Goal: Task Accomplishment & Management: Manage account settings

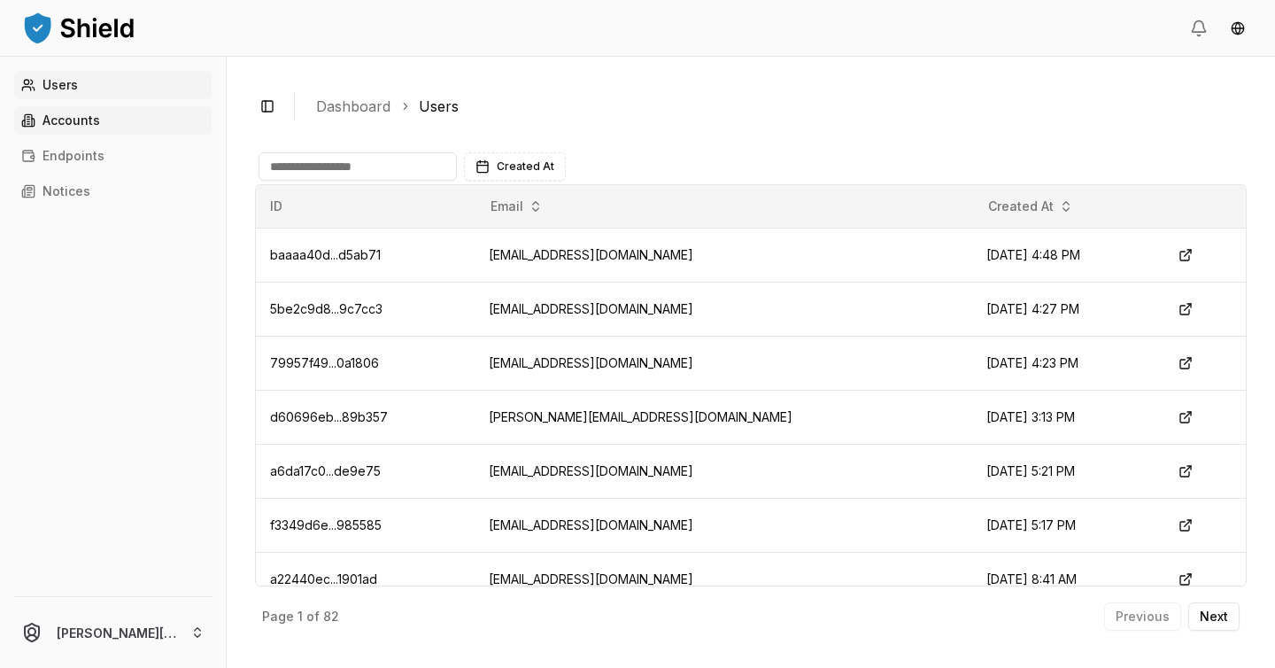
click at [127, 116] on link "Accounts" at bounding box center [112, 120] width 197 height 28
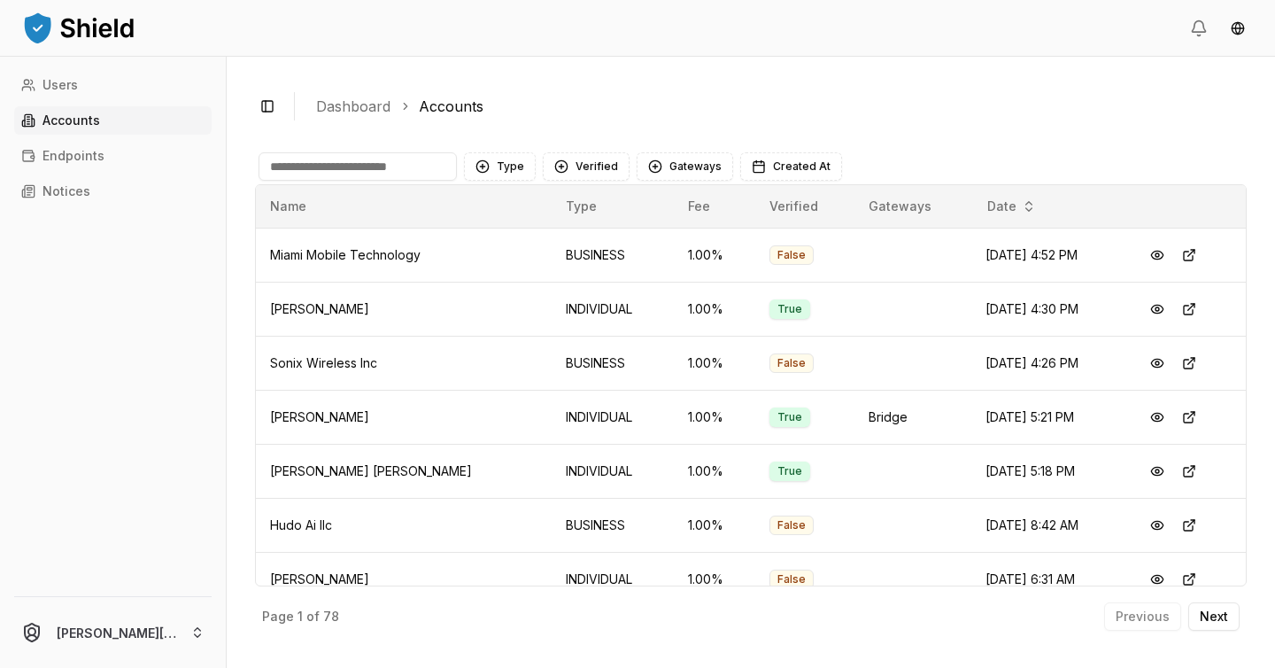
click at [385, 170] on input at bounding box center [358, 166] width 198 height 28
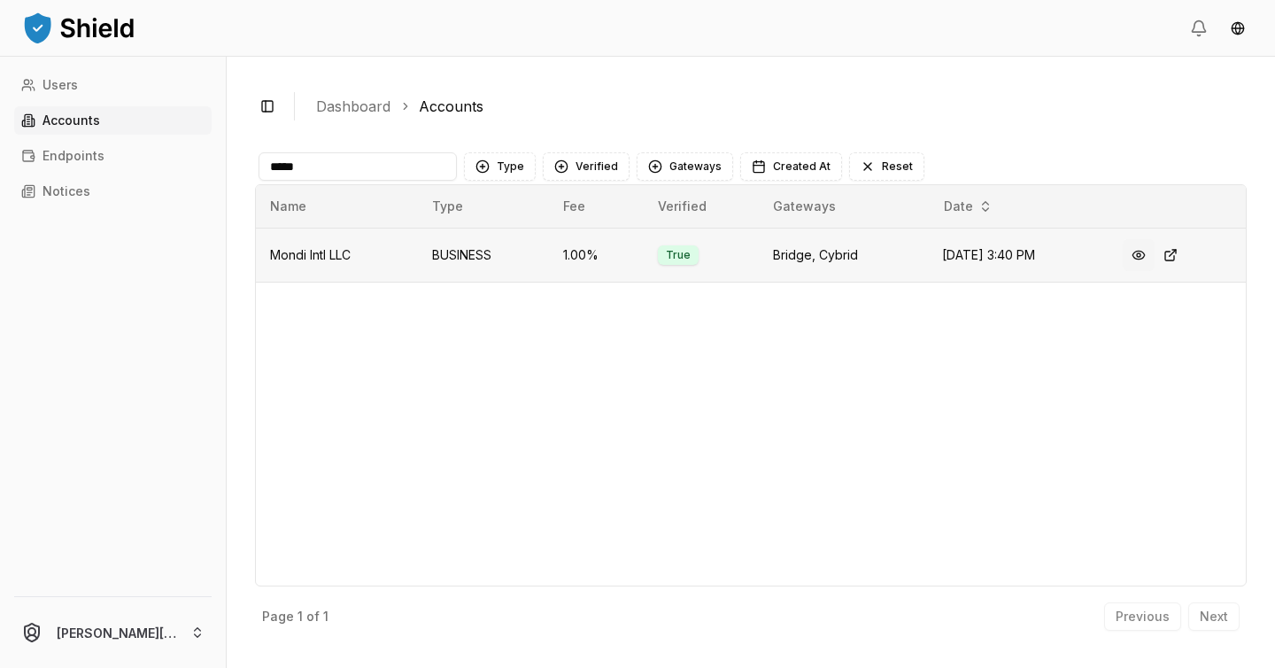
type input "*****"
click at [1139, 257] on button at bounding box center [1139, 255] width 32 height 32
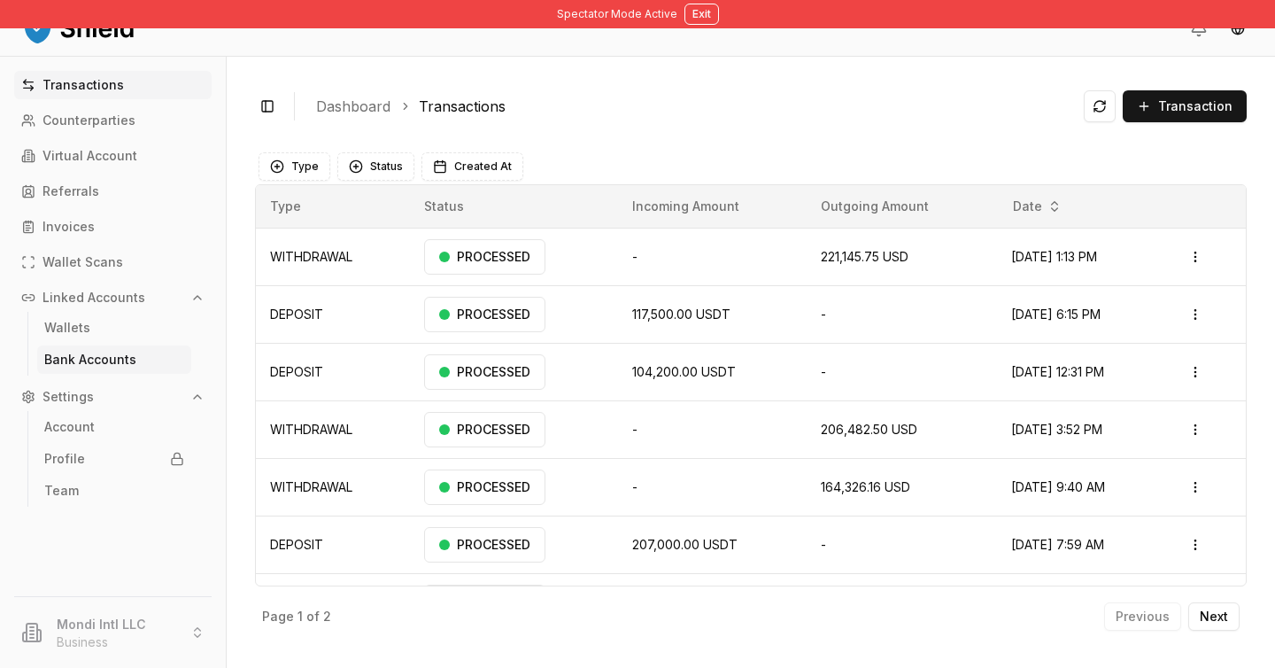
click at [105, 359] on p "Bank Accounts" at bounding box center [90, 359] width 92 height 12
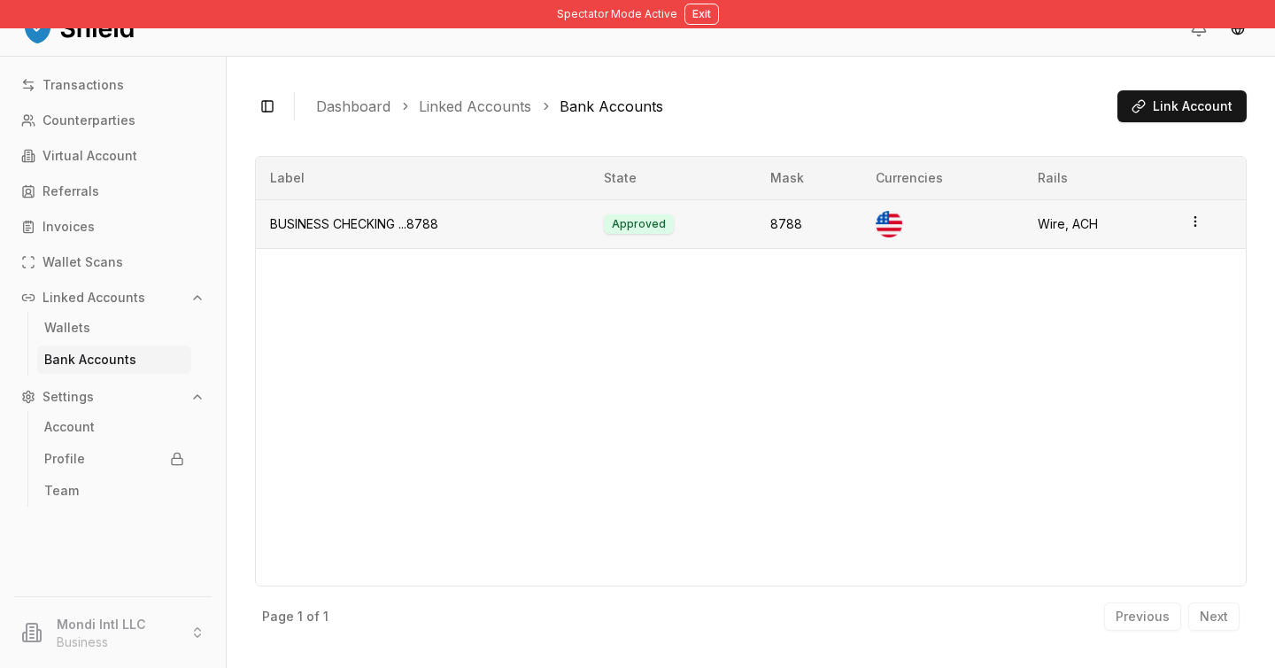
click at [1094, 230] on div "Wire, ACH" at bounding box center [1099, 224] width 122 height 18
click at [1197, 230] on td at bounding box center [1210, 223] width 72 height 49
click at [1194, 227] on icon "button" at bounding box center [1195, 221] width 14 height 14
click at [1151, 187] on div "View Details" at bounding box center [1122, 182] width 107 height 28
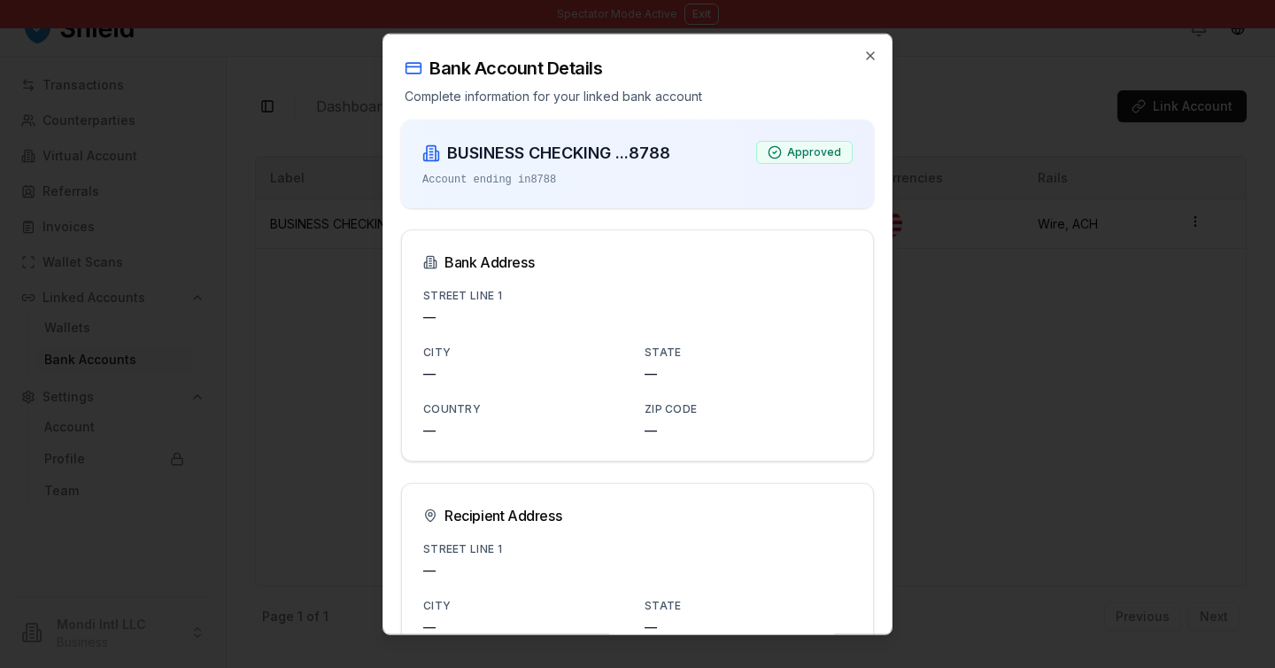
click at [999, 367] on div at bounding box center [637, 334] width 1275 height 668
click at [881, 65] on div "Bank Account Details Complete information for your linked bank account" at bounding box center [637, 70] width 508 height 71
click at [876, 57] on icon "button" at bounding box center [870, 56] width 14 height 14
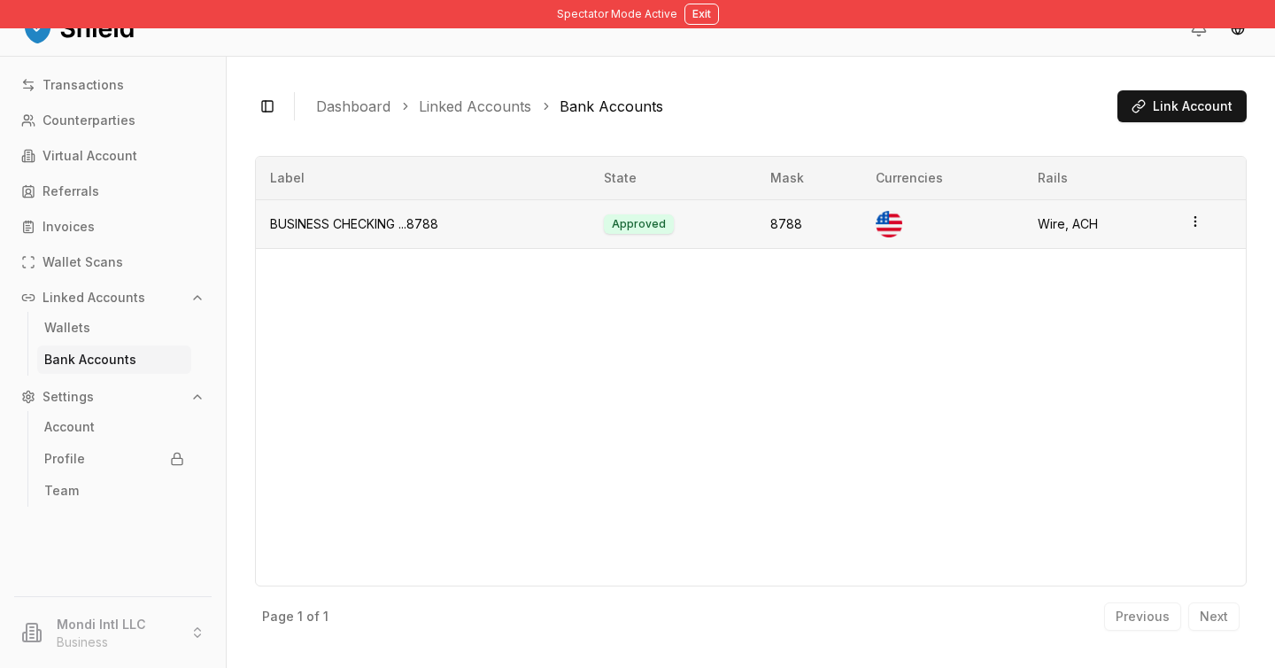
click at [403, 220] on td "BUSINESS CHECKING ...8788" at bounding box center [423, 223] width 334 height 49
click at [403, 221] on td "BUSINESS CHECKING ...8788" at bounding box center [423, 223] width 334 height 49
click at [118, 89] on p "Transactions" at bounding box center [82, 85] width 81 height 12
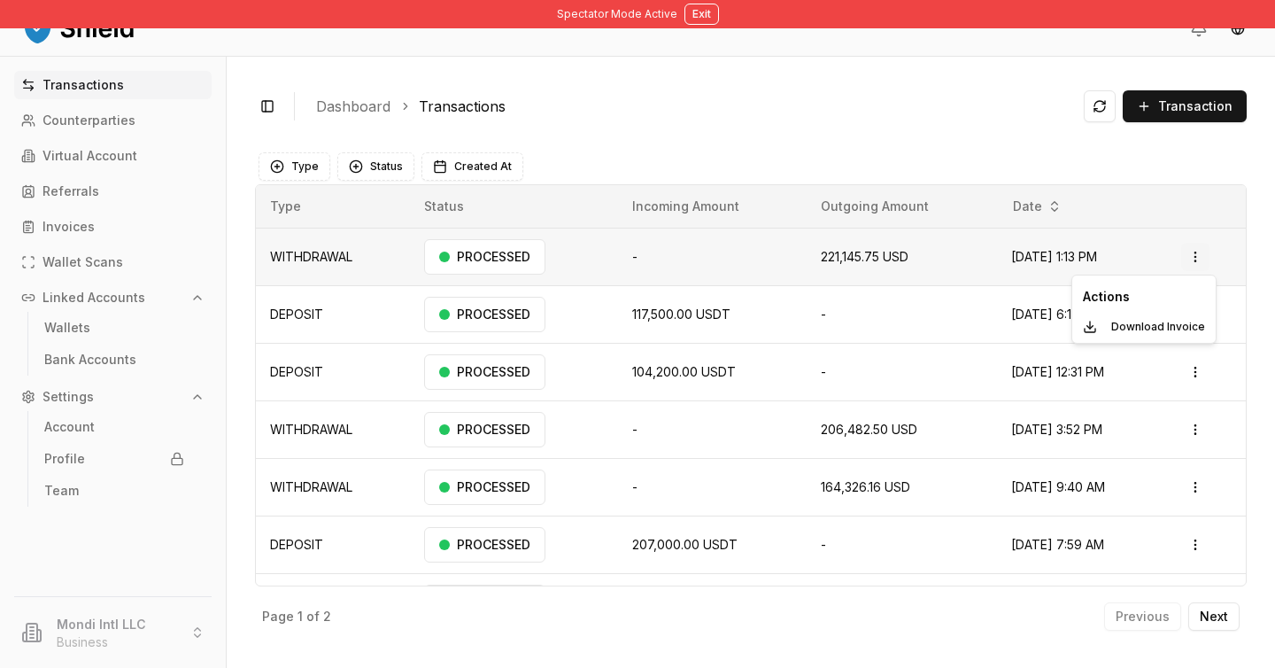
click at [1193, 263] on html "Spectator Mode Active Exit Transactions Counterparties Virtual Account Referral…" at bounding box center [637, 334] width 1275 height 668
click at [1166, 326] on p "Download Invoice" at bounding box center [1158, 326] width 94 height 11
click at [684, 367] on span "104,200.00 USDT" at bounding box center [684, 371] width 104 height 15
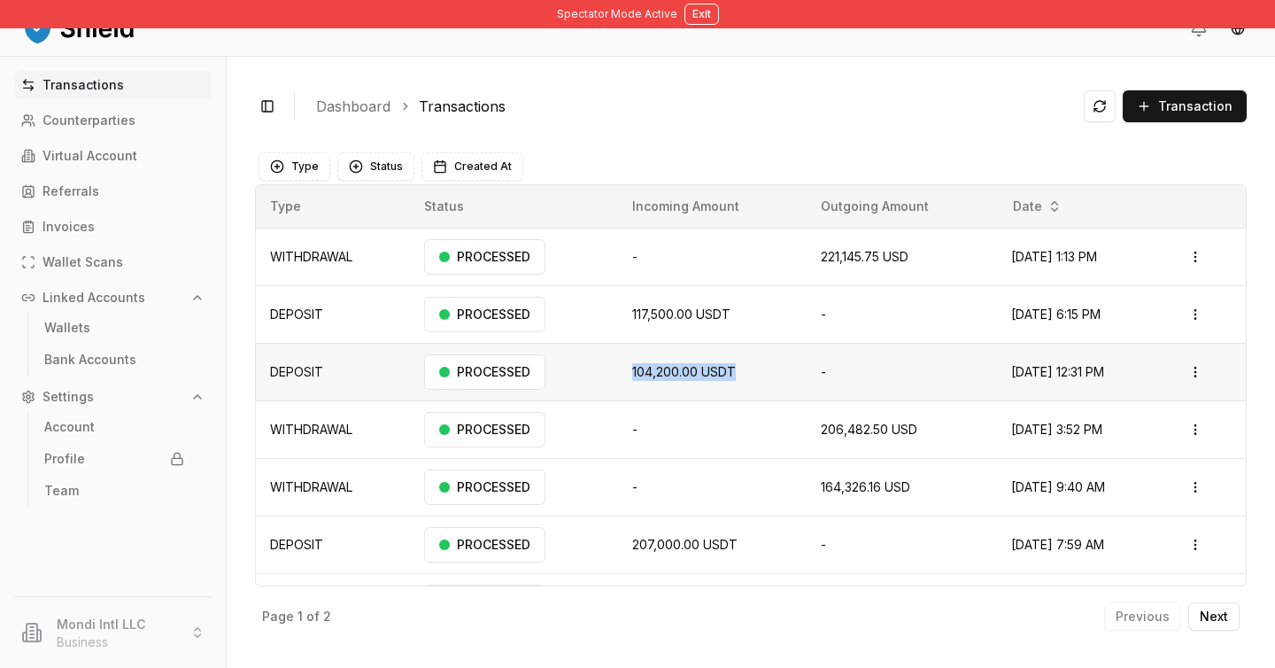
click at [684, 367] on span "104,200.00 USDT" at bounding box center [684, 371] width 104 height 15
click at [807, 372] on td "-" at bounding box center [901, 372] width 189 height 58
click at [829, 411] on td "206,482.50 USD" at bounding box center [901, 429] width 189 height 58
click at [829, 423] on span "206,482.50 USD" at bounding box center [869, 428] width 96 height 15
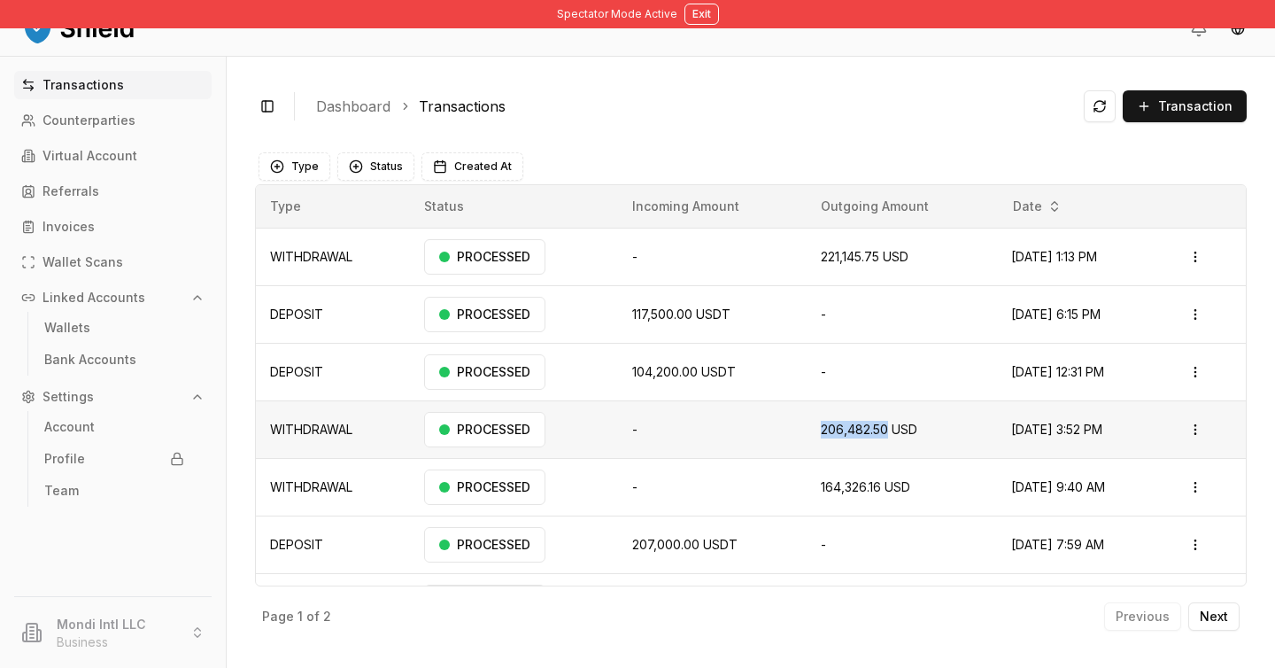
click at [829, 423] on span "206,482.50 USD" at bounding box center [869, 428] width 96 height 15
click at [1235, 612] on button "Next" at bounding box center [1213, 616] width 51 height 28
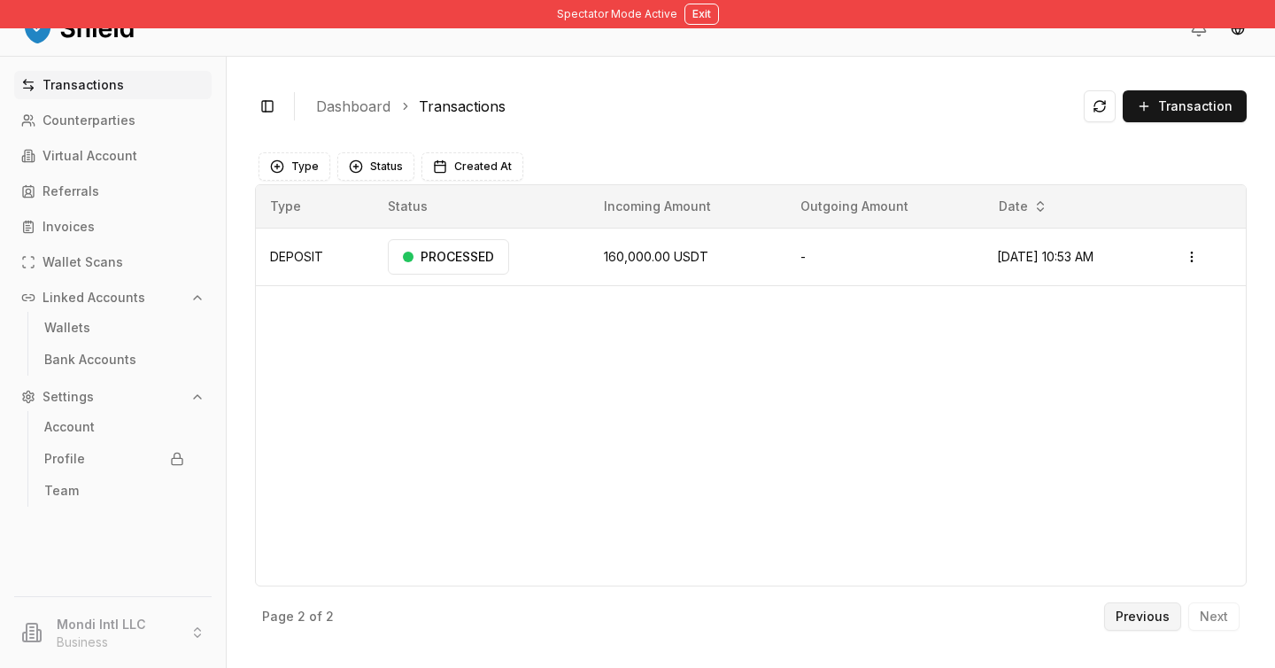
click at [1133, 617] on p "Previous" at bounding box center [1142, 616] width 54 height 12
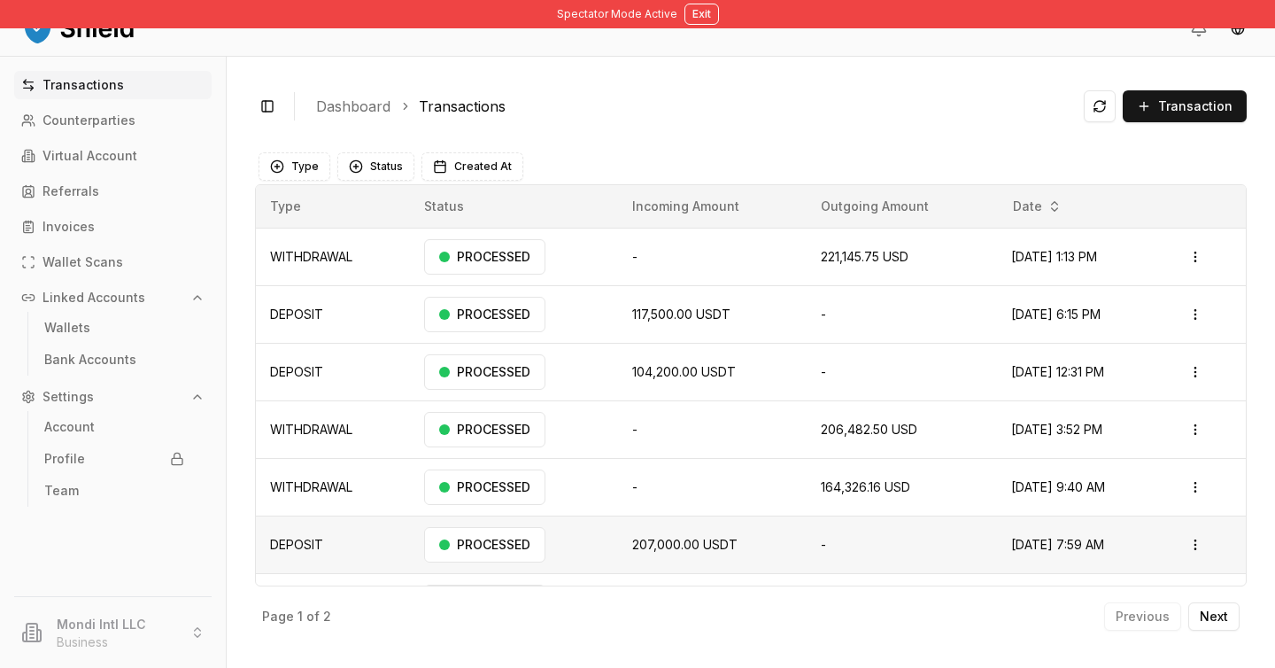
click at [682, 535] on td "207,000.00 USDT" at bounding box center [712, 544] width 189 height 58
copy span "207,000.00"
click at [114, 150] on p "Virtual Account" at bounding box center [89, 156] width 95 height 12
click at [109, 151] on p "Virtual Account" at bounding box center [89, 156] width 95 height 12
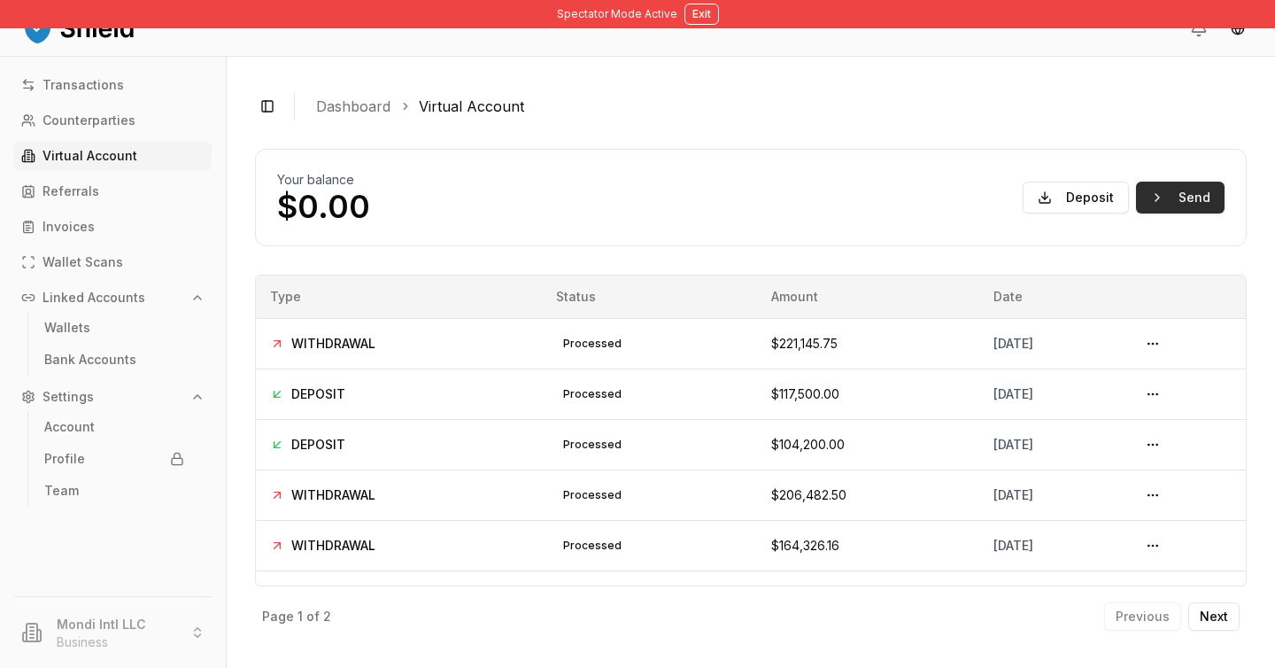
click at [1162, 191] on button "Send" at bounding box center [1180, 197] width 89 height 32
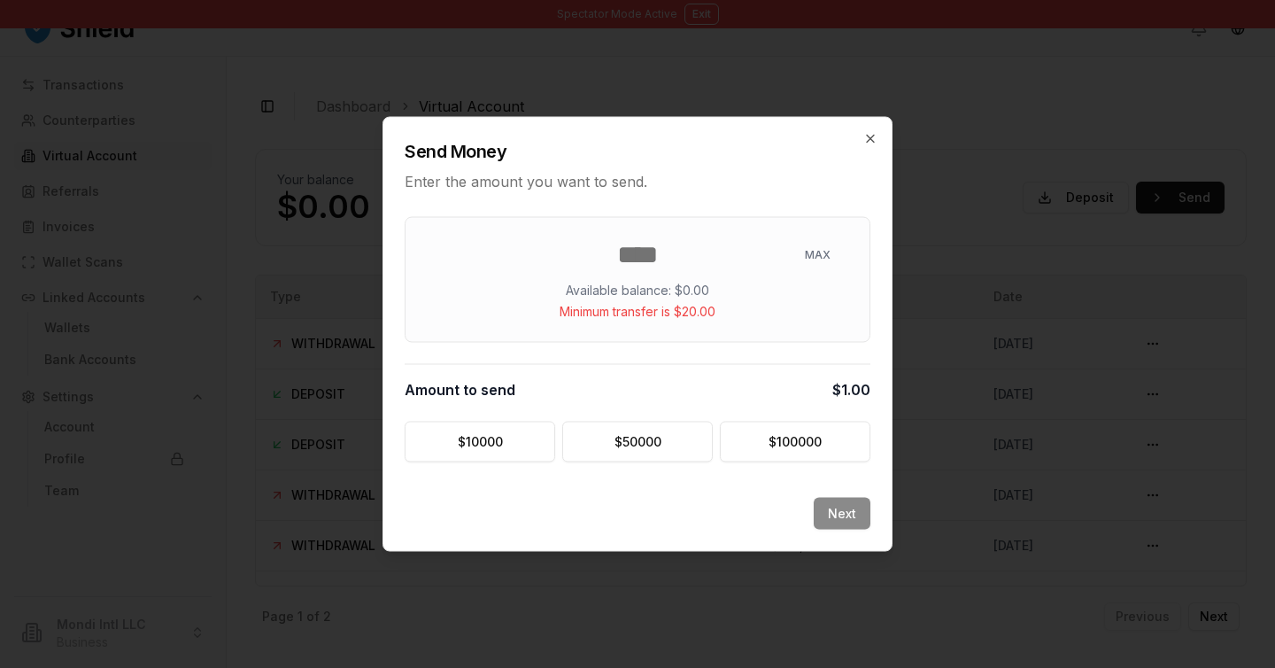
type input "*"
click at [853, 525] on div "Next" at bounding box center [637, 524] width 508 height 53
click at [673, 274] on div "* MAX Available balance: $0.00 Minimum transfer is $20.00" at bounding box center [638, 280] width 466 height 126
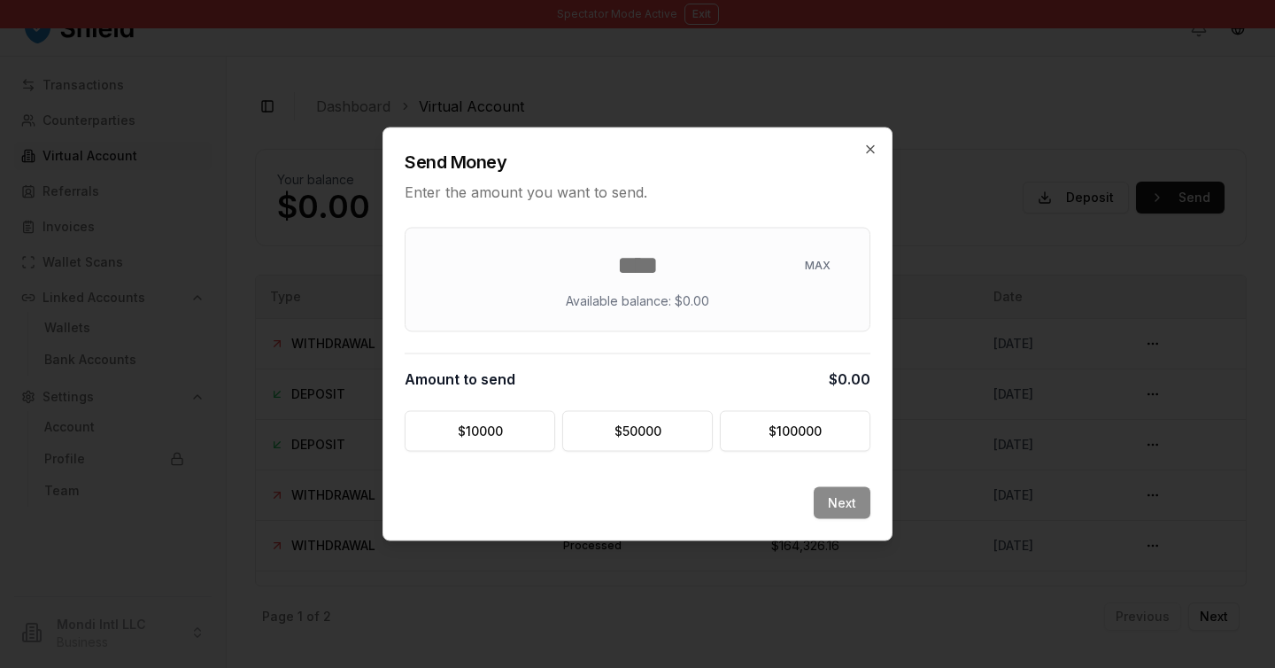
click at [853, 502] on div "Next" at bounding box center [637, 513] width 508 height 53
click at [865, 139] on div "Send Money Enter the amount you want to send." at bounding box center [637, 165] width 508 height 74
click at [858, 130] on div "Send Money Enter the amount you want to send." at bounding box center [637, 165] width 508 height 74
click at [858, 133] on div "Send Money Enter the amount you want to send." at bounding box center [637, 165] width 508 height 74
click at [864, 146] on icon "button" at bounding box center [870, 150] width 14 height 14
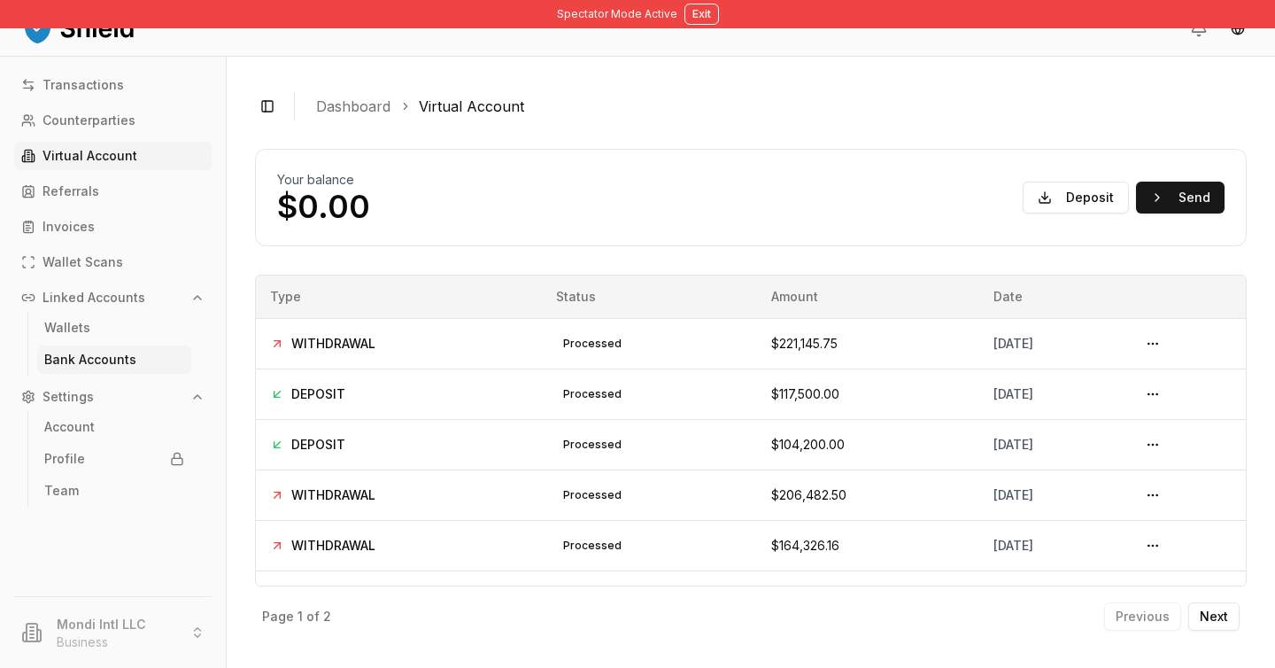
click at [143, 359] on link "Bank Accounts" at bounding box center [114, 359] width 154 height 28
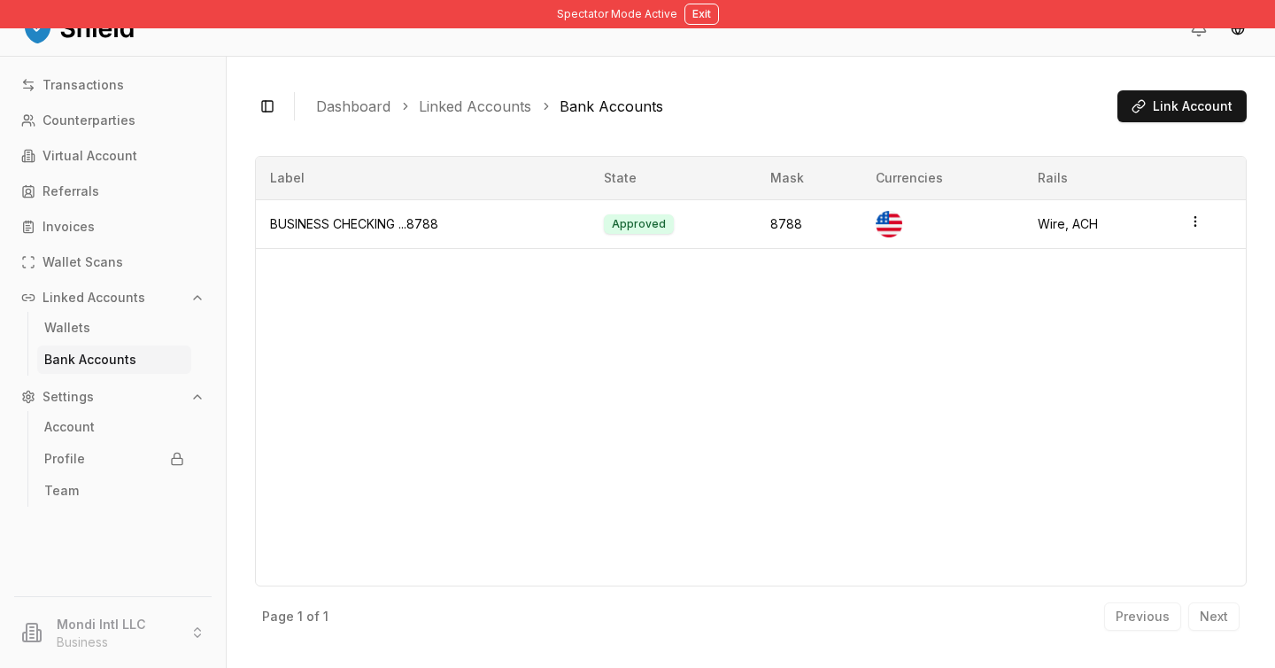
click at [374, 108] on link "Dashboard" at bounding box center [353, 106] width 74 height 21
click at [125, 328] on link "Wallets" at bounding box center [114, 327] width 154 height 28
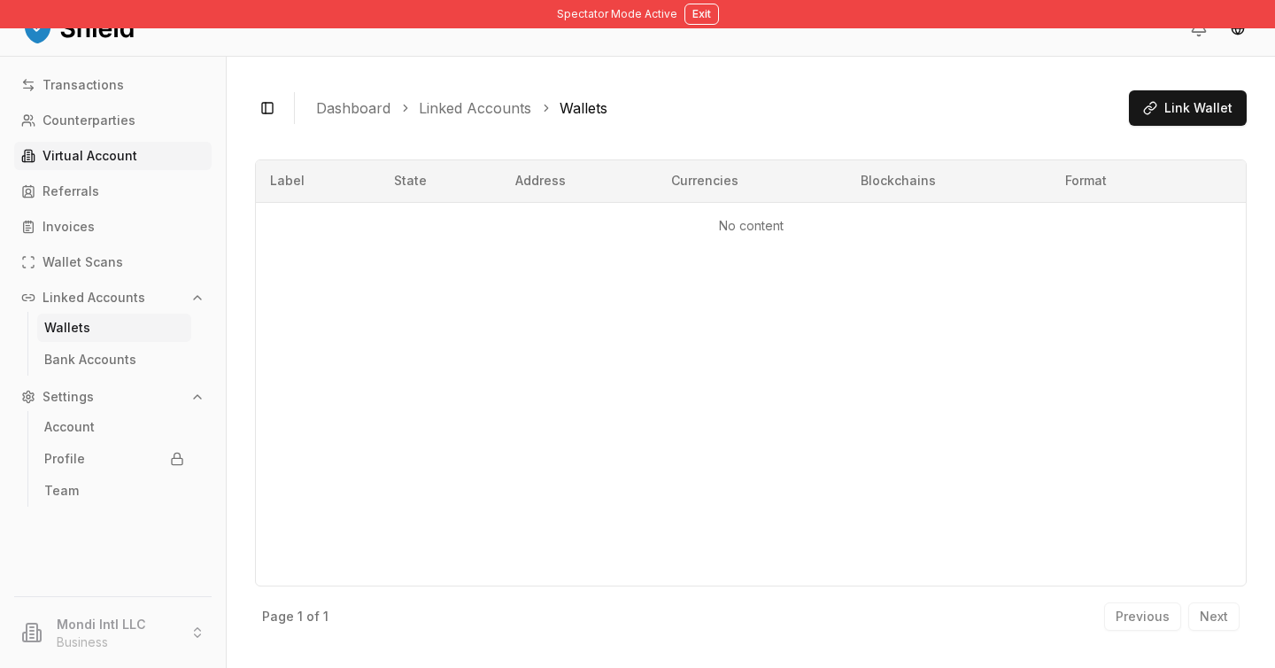
click at [107, 162] on p "Virtual Account" at bounding box center [89, 156] width 95 height 12
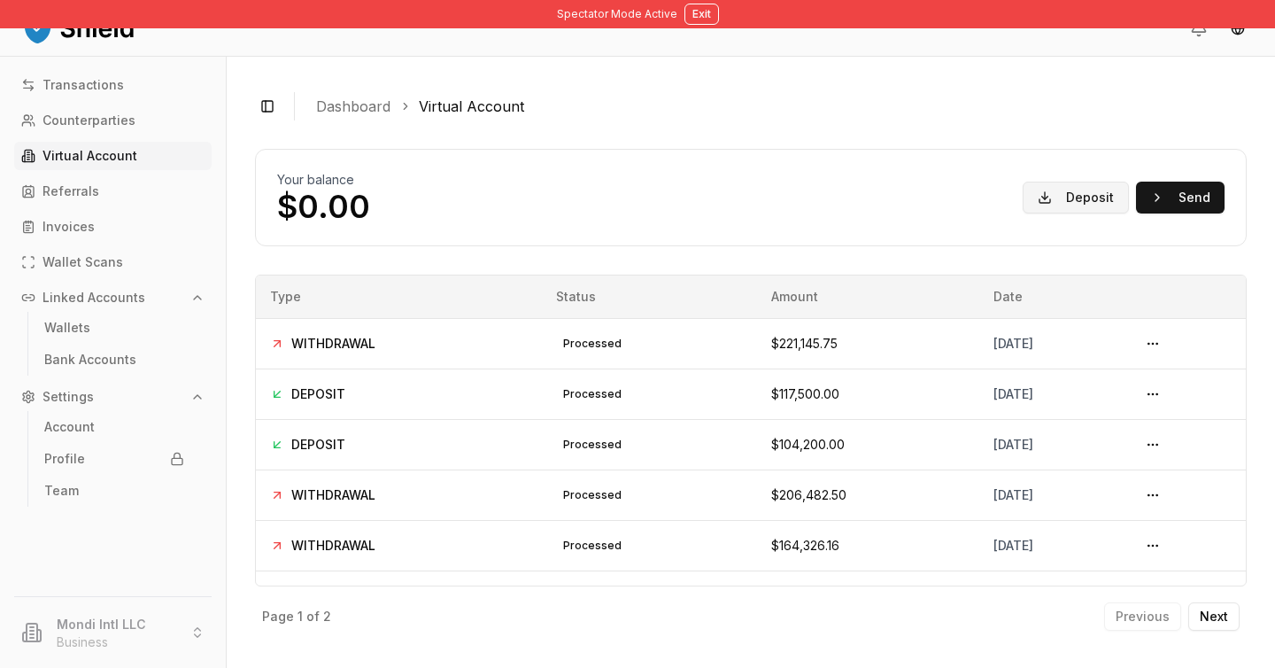
click at [1063, 211] on button "Deposit" at bounding box center [1076, 197] width 106 height 32
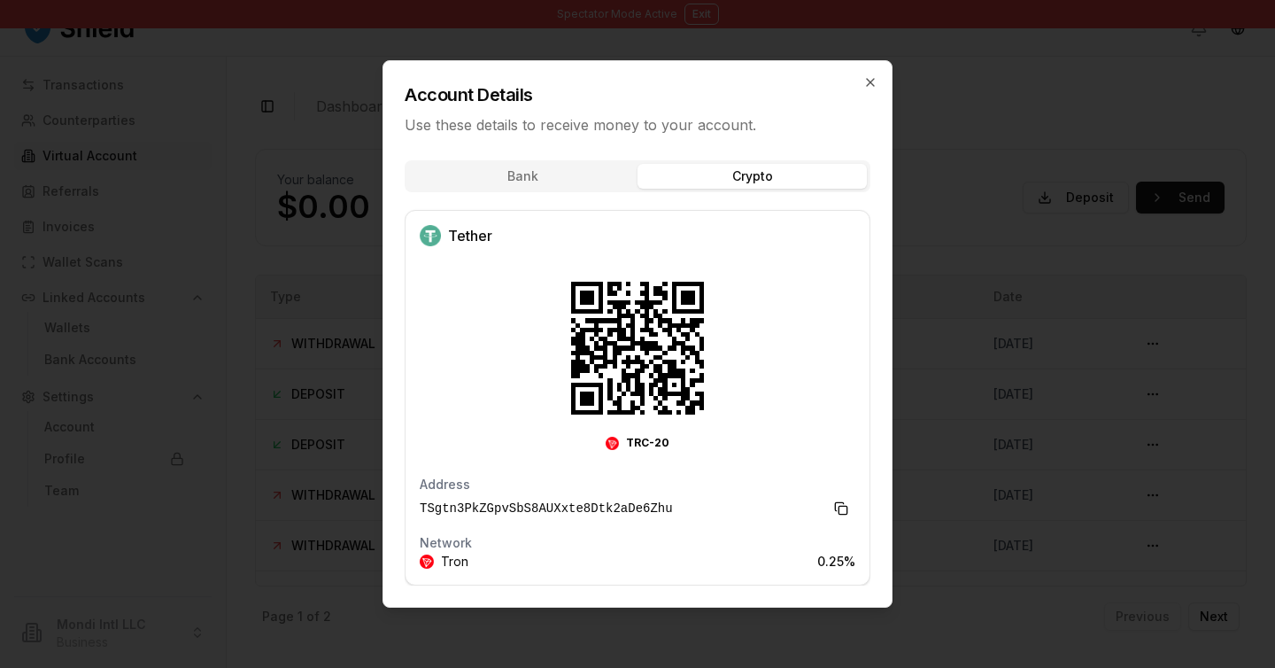
click at [797, 261] on div "Bank Crypto Tether TRC-20 Address TSgtn3PkZGpvSbS8AUXxte8Dtk2aDe6Zhu Network Tr…" at bounding box center [637, 378] width 508 height 457
click at [531, 169] on div "Account Details Use these details to receive money to your account. Bank Crypto…" at bounding box center [637, 333] width 510 height 547
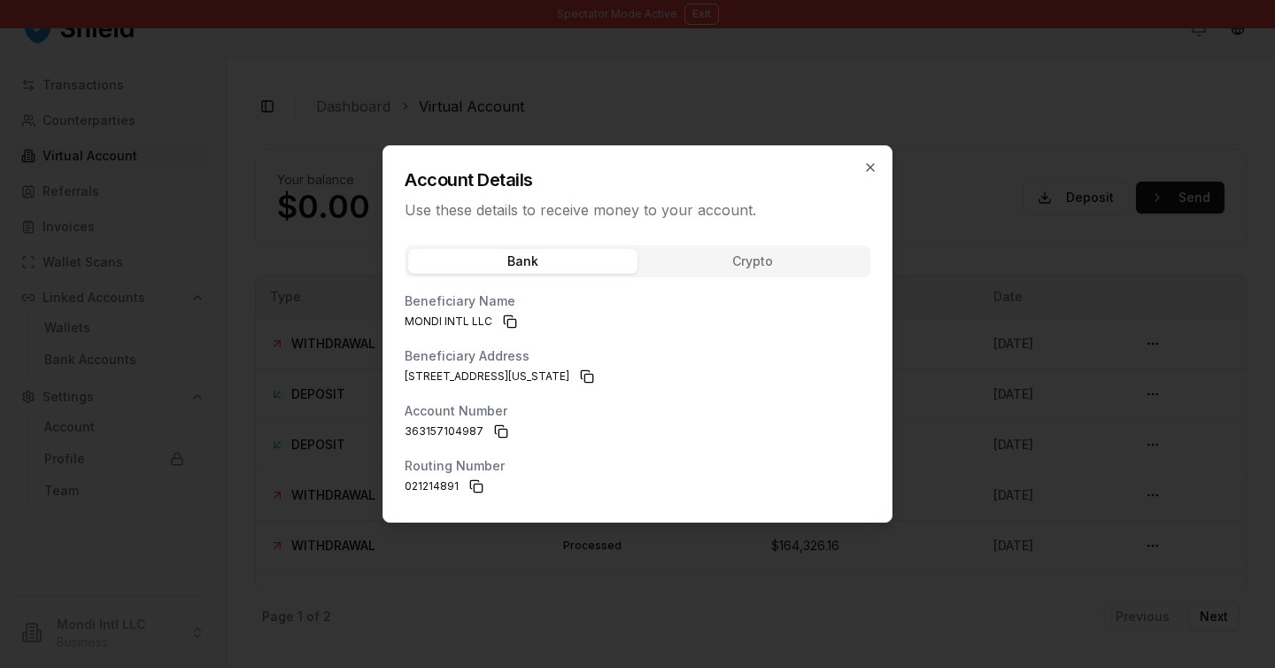
click at [848, 165] on div "Account Details Use these details to receive money to your account." at bounding box center [637, 183] width 508 height 74
click at [858, 166] on div "Account Details Use these details to receive money to your account." at bounding box center [637, 183] width 508 height 74
click at [877, 166] on div "Account Details Use these details to receive money to your account." at bounding box center [637, 183] width 508 height 74
click at [880, 179] on div "Account Details Use these details to receive money to your account." at bounding box center [637, 183] width 508 height 74
click at [870, 166] on icon "button" at bounding box center [870, 167] width 14 height 14
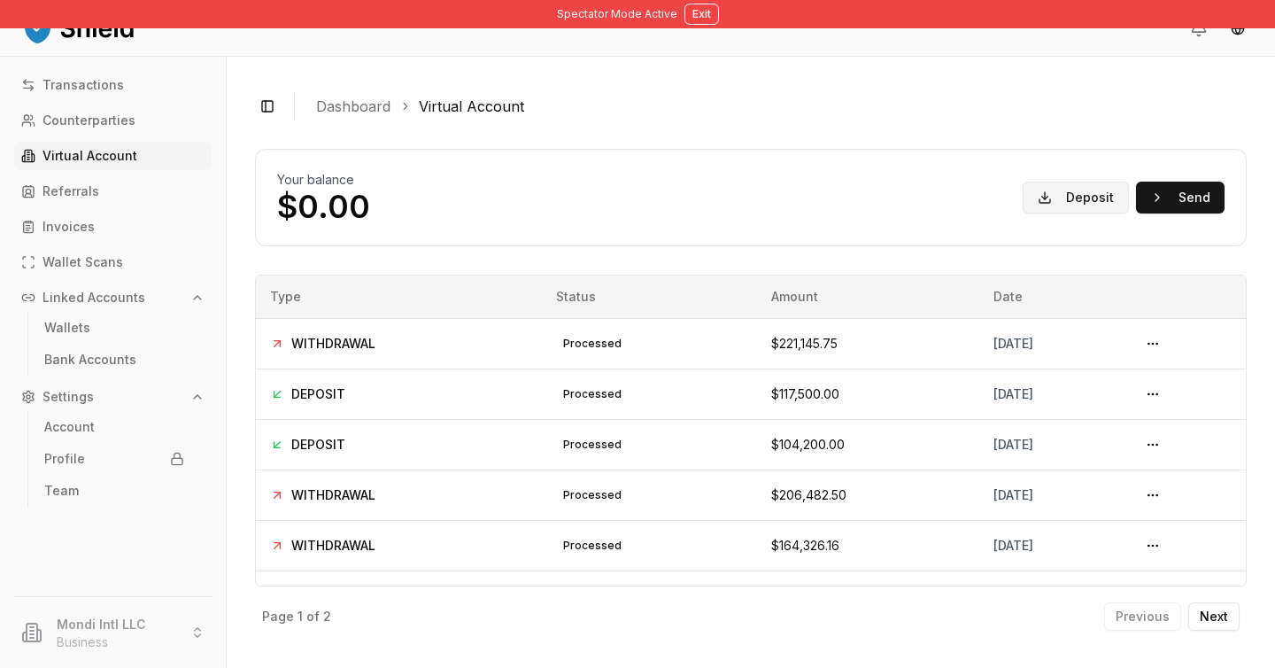
click at [1084, 182] on button "Deposit" at bounding box center [1076, 197] width 106 height 32
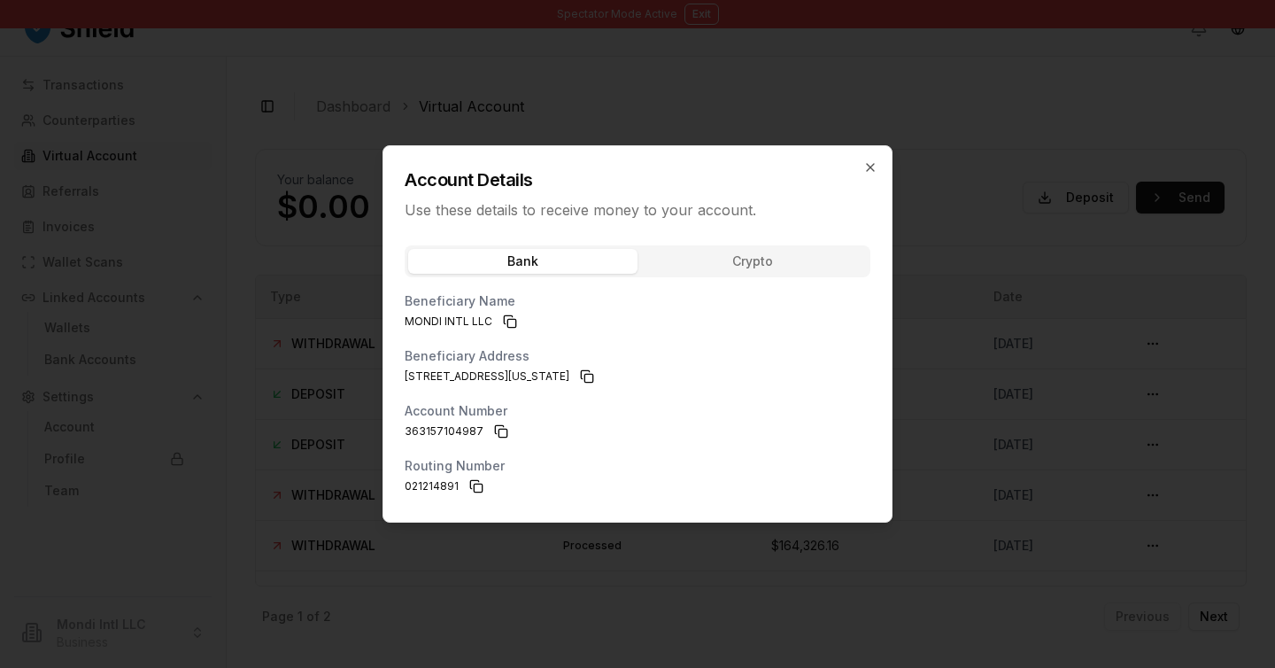
click at [747, 268] on div "Bank Crypto Beneficiary Name MONDI INTL LLC Beneficiary Address [STREET_ADDRESS…" at bounding box center [637, 378] width 508 height 287
click at [563, 167] on div "Account Details Use these details to receive money to your account. Bank Crypto…" at bounding box center [637, 333] width 510 height 377
click at [681, 168] on h2 "Account Details" at bounding box center [638, 179] width 466 height 25
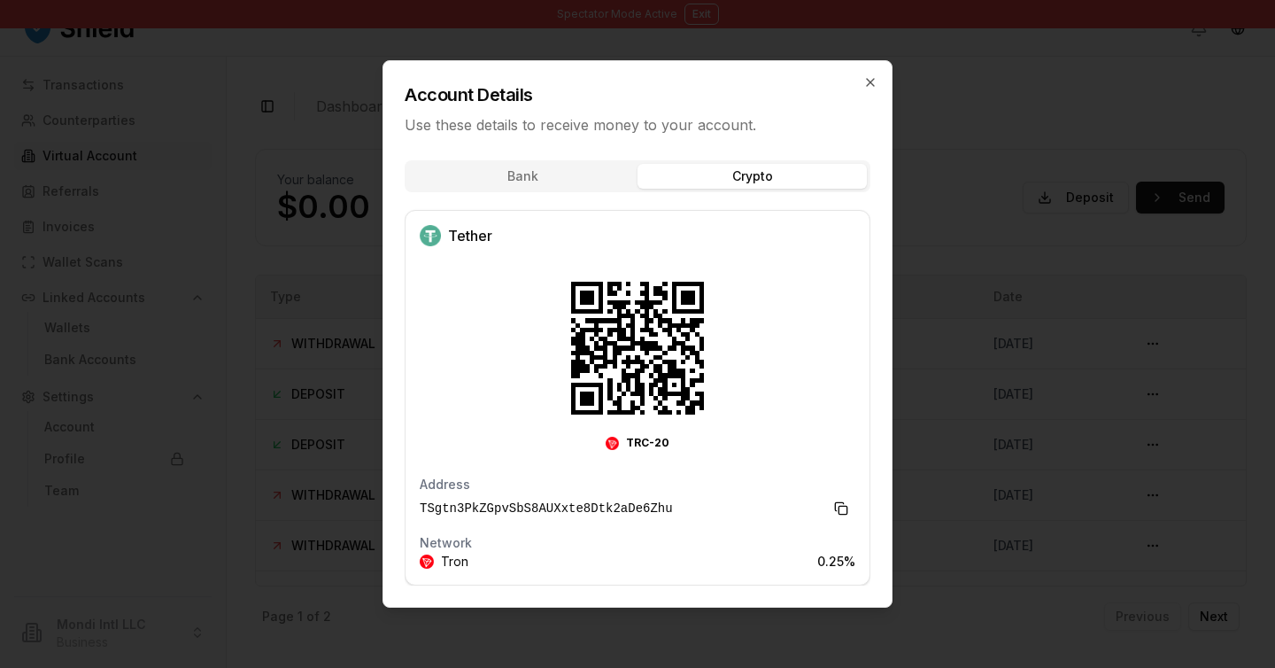
click at [717, 265] on div "Bank Crypto Tether TRC-20 Address TSgtn3PkZGpvSbS8AUXxte8Dtk2aDe6Zhu Network Tr…" at bounding box center [637, 378] width 508 height 457
